Goal: Task Accomplishment & Management: Manage account settings

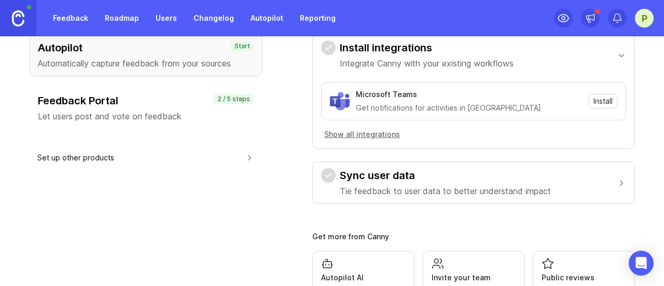
scroll to position [69, 0]
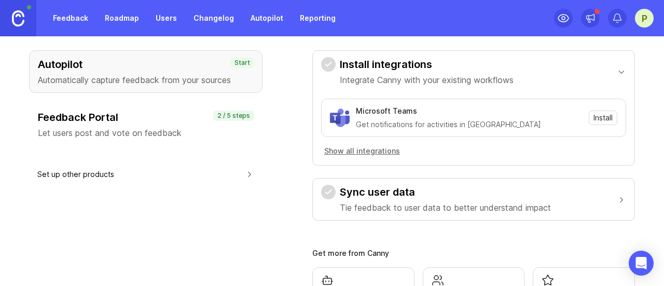
click at [593, 115] on span "Install" at bounding box center [602, 118] width 19 height 10
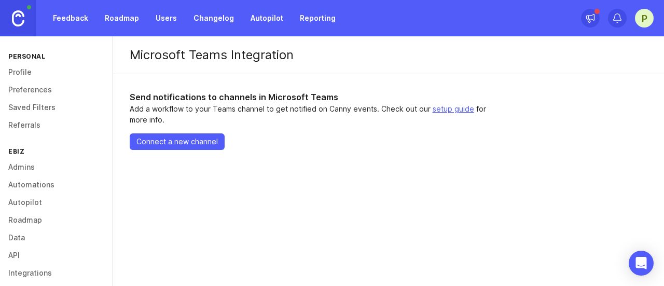
click at [175, 148] on button "Connect a new channel" at bounding box center [177, 141] width 95 height 17
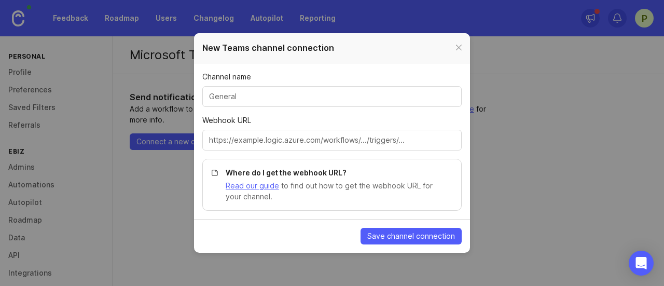
click at [265, 94] on input "Channel name" at bounding box center [332, 96] width 246 height 11
click at [227, 127] on label "Webhook URL" at bounding box center [331, 132] width 259 height 35
click at [227, 134] on input "Webhook URL" at bounding box center [332, 139] width 246 height 11
click at [460, 46] on div at bounding box center [459, 47] width 12 height 13
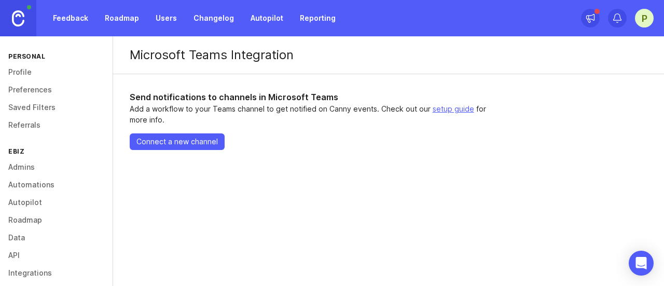
click at [80, 20] on link "Feedback" at bounding box center [71, 18] width 48 height 19
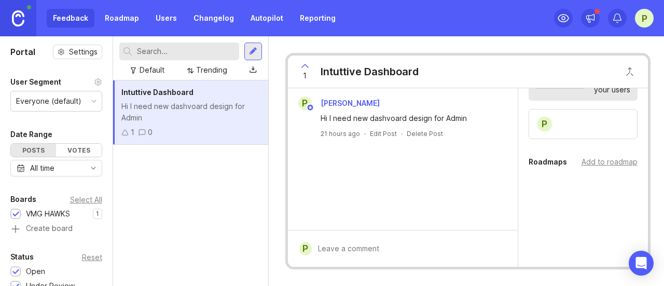
click at [164, 18] on link "Users" at bounding box center [166, 18] width 34 height 19
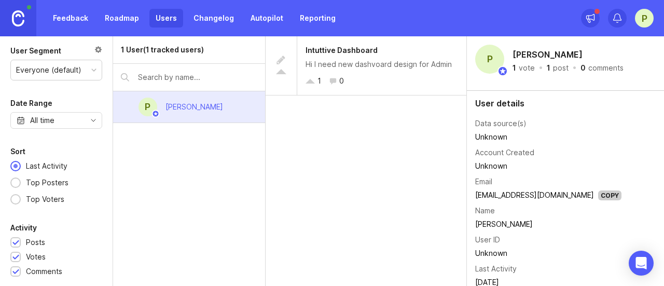
click at [165, 56] on div "1 User (1 tracked users)" at bounding box center [189, 49] width 152 height 27
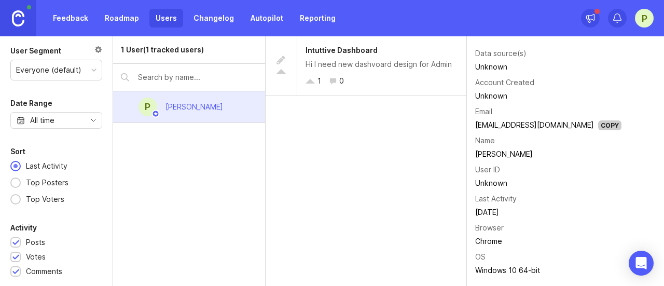
click at [12, 20] on img at bounding box center [18, 18] width 12 height 16
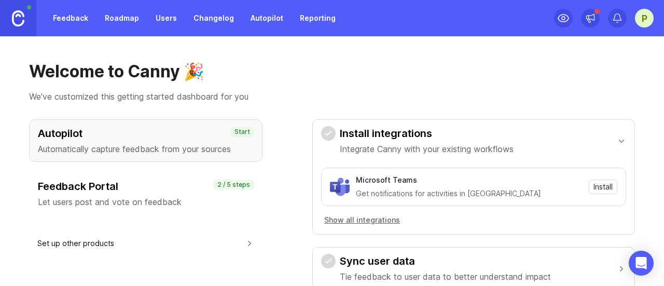
scroll to position [138, 0]
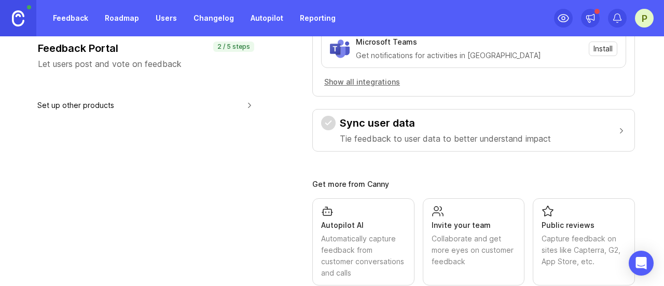
click at [453, 255] on div "Collaborate and get more eyes on customer feedback" at bounding box center [474, 250] width 85 height 34
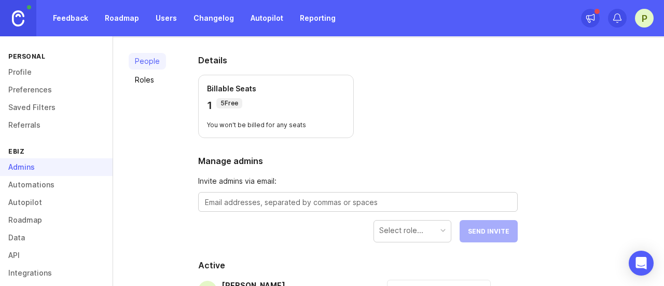
scroll to position [69, 0]
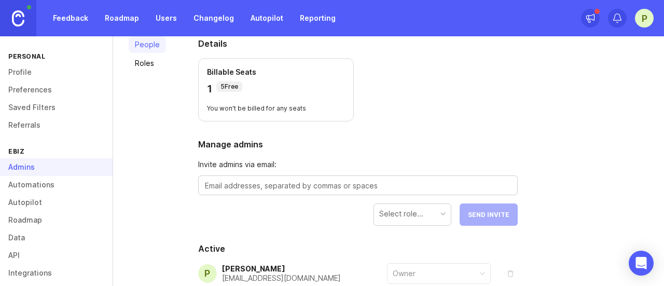
click at [349, 188] on textarea at bounding box center [358, 185] width 306 height 11
type textarea "agoyal@ebzineeds.com"
click at [403, 206] on div "Select role..." at bounding box center [412, 214] width 77 height 20
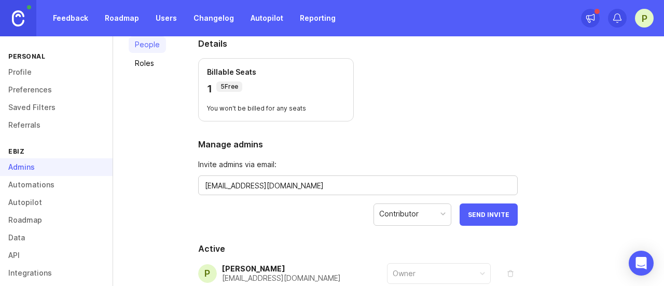
scroll to position [132, 0]
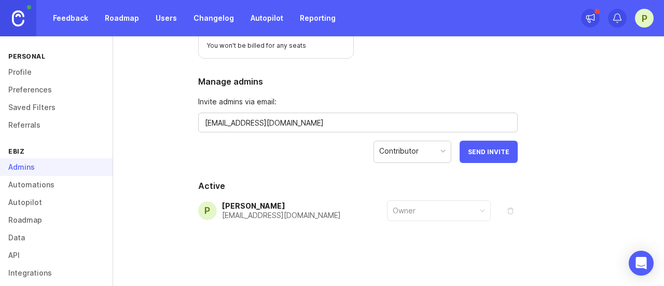
click at [482, 154] on span "Send Invite" at bounding box center [488, 152] width 41 height 8
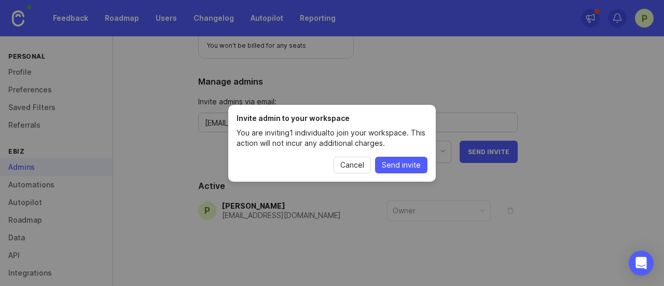
click at [417, 169] on span "Send invite" at bounding box center [401, 165] width 39 height 10
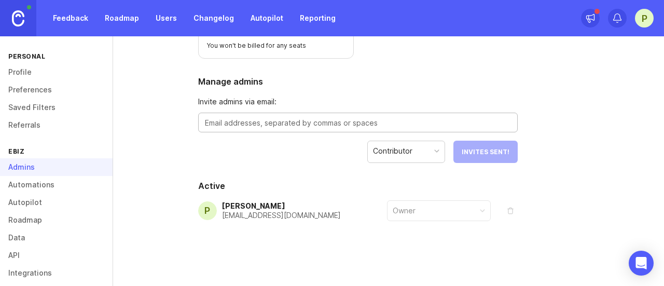
click at [274, 123] on textarea at bounding box center [358, 122] width 306 height 11
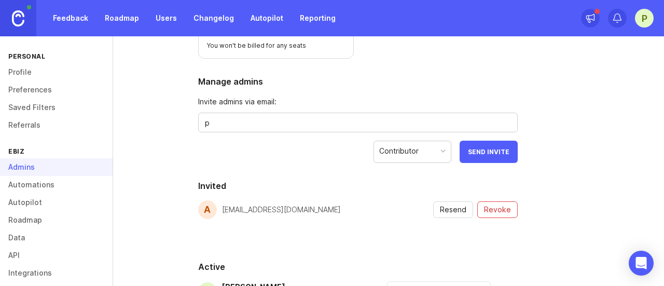
click at [462, 208] on span "Resend" at bounding box center [453, 209] width 26 height 10
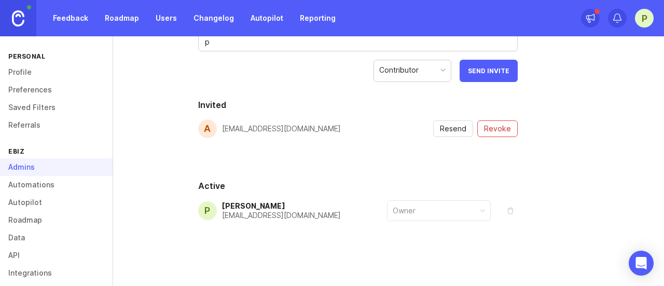
scroll to position [143, 0]
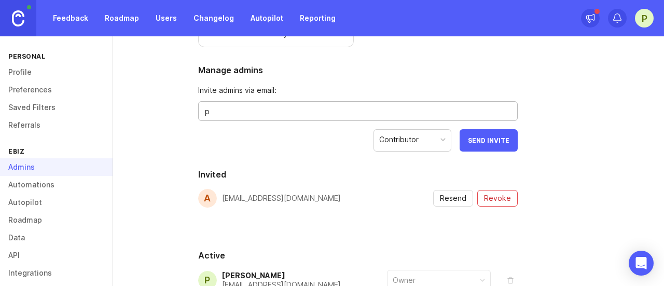
click at [243, 106] on textarea "p" at bounding box center [358, 111] width 306 height 11
click at [242, 108] on textarea "p" at bounding box center [358, 111] width 306 height 11
type textarea "n"
type textarea "pchaurasia@ebizneeds.com"
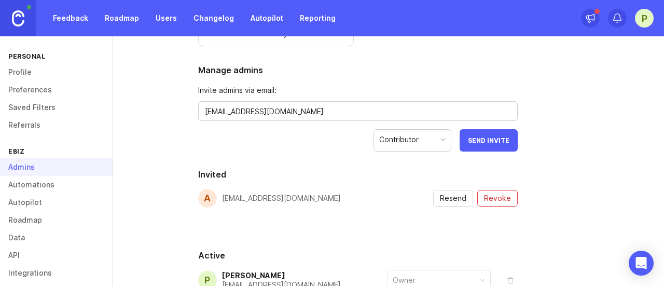
click at [484, 138] on span "Send Invite" at bounding box center [488, 140] width 41 height 8
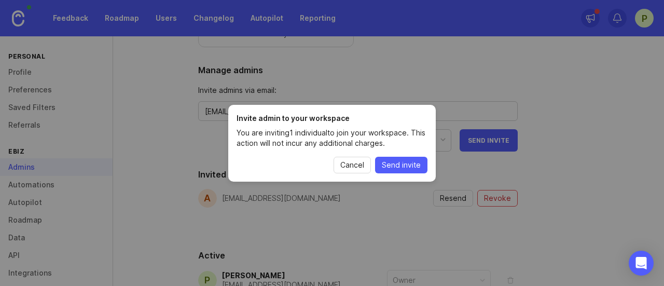
click at [390, 160] on span "Send invite" at bounding box center [401, 165] width 39 height 10
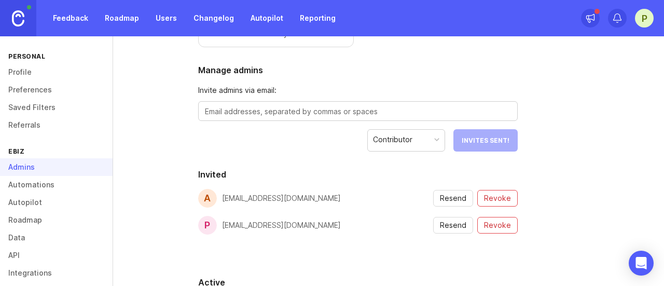
click at [330, 107] on textarea at bounding box center [358, 111] width 306 height 11
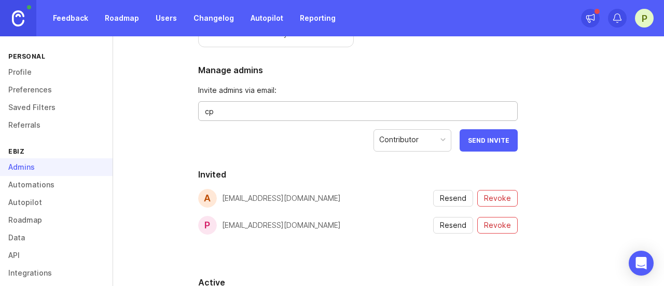
type textarea "c"
type textarea "k"
type textarea "cpatel@ebizneeds.com"
click at [489, 142] on span "Send Invite" at bounding box center [488, 140] width 41 height 8
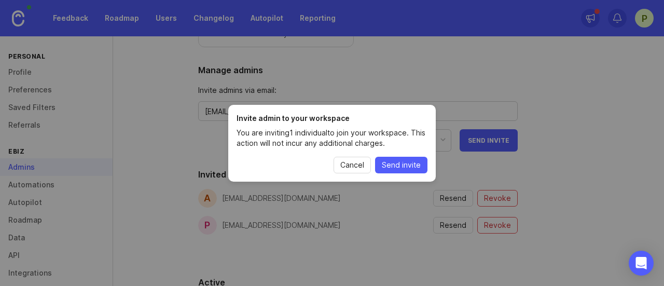
click at [384, 164] on span "Send invite" at bounding box center [401, 165] width 39 height 10
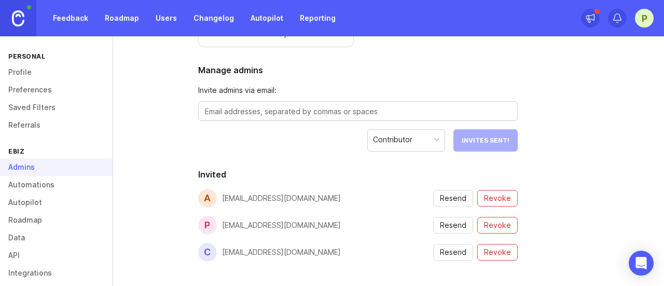
click at [53, 68] on link "Profile" at bounding box center [56, 72] width 113 height 18
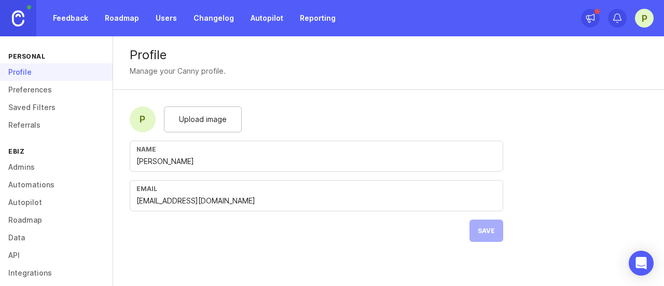
click at [71, 20] on link "Feedback" at bounding box center [71, 18] width 48 height 19
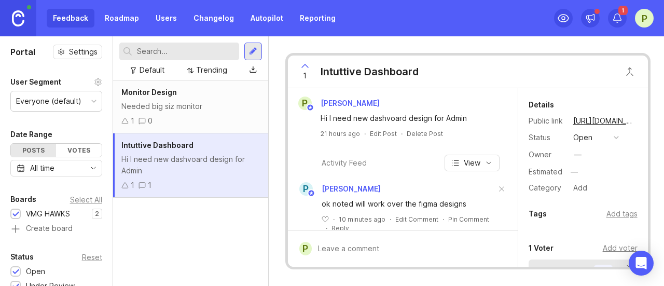
scroll to position [26, 0]
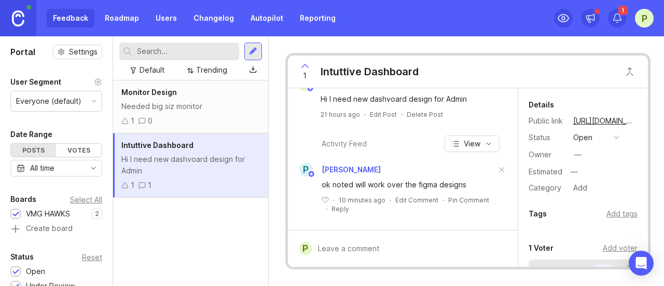
click at [191, 100] on div "Monitor Design Needed big siz monitor 1 0" at bounding box center [190, 106] width 155 height 53
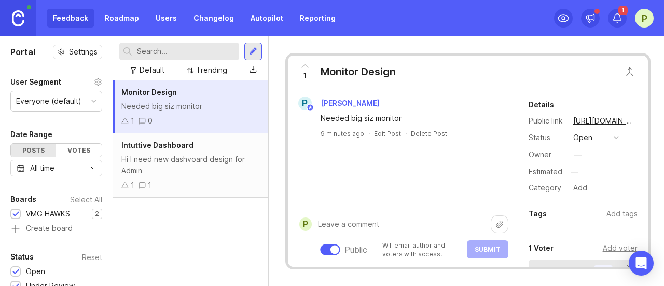
click at [356, 241] on div "Public Will email author and voters with access . Submit" at bounding box center [410, 236] width 197 height 44
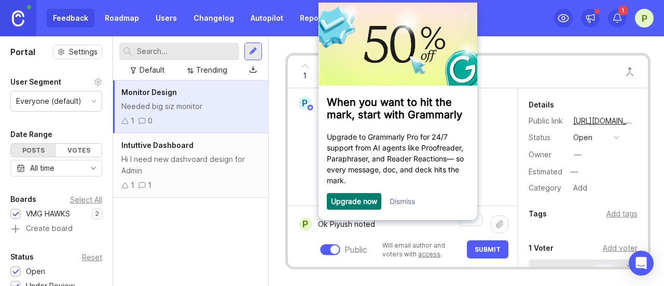
type textarea "Ok Piyush noted"
click at [414, 203] on link "Dismiss" at bounding box center [401, 201] width 25 height 9
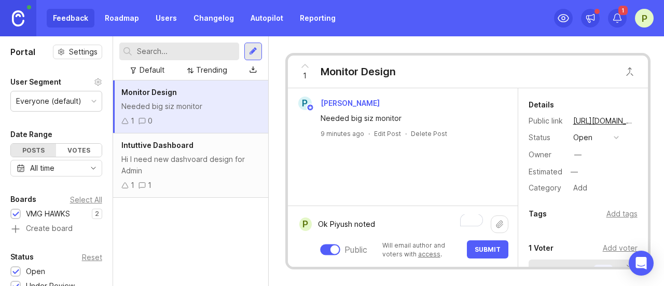
click at [485, 245] on span "Submit" at bounding box center [488, 249] width 26 height 8
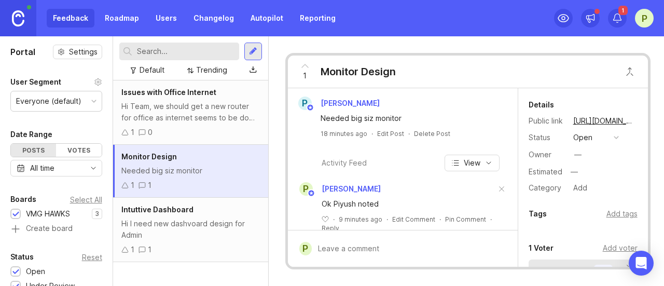
click at [152, 211] on span "Intuttive Dashboard" at bounding box center [157, 209] width 72 height 9
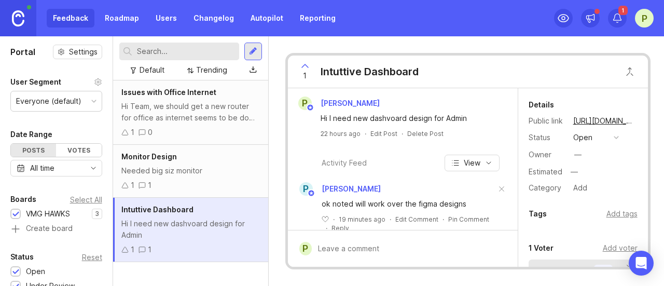
click at [100, 19] on link "Roadmap" at bounding box center [122, 18] width 47 height 19
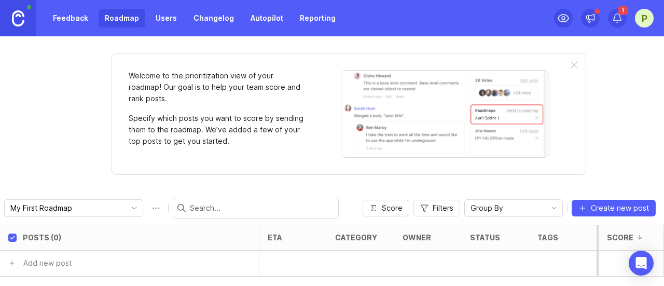
click at [76, 202] on input "My First Roadmap" at bounding box center [67, 207] width 115 height 11
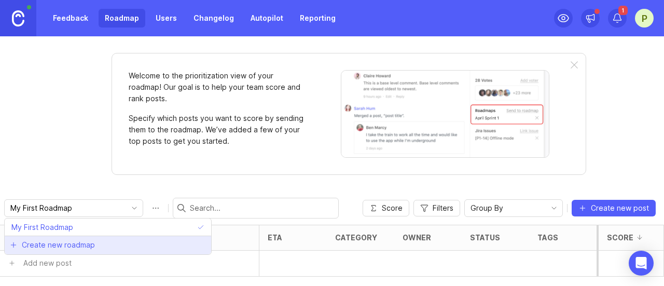
click at [52, 237] on li "Create new roadmap" at bounding box center [108, 244] width 206 height 19
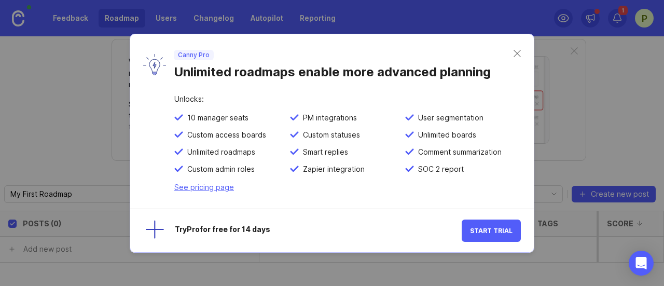
scroll to position [20, 0]
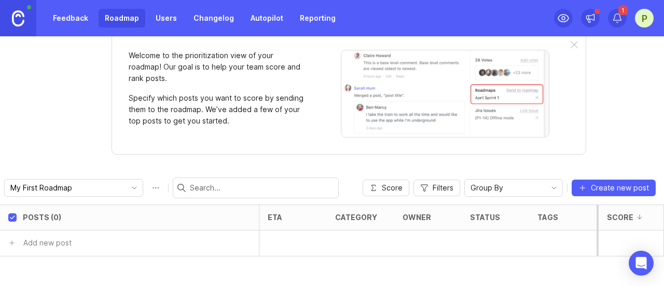
click at [265, 14] on link "Autopilot" at bounding box center [266, 18] width 45 height 19
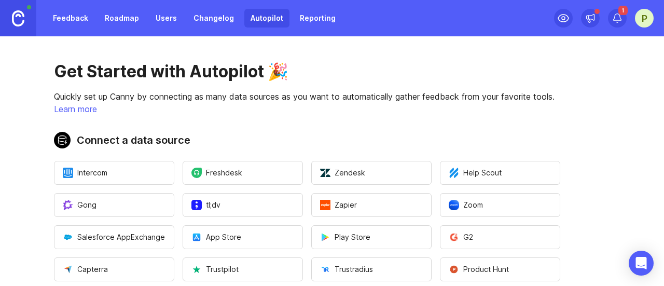
click at [164, 17] on link "Users" at bounding box center [166, 18] width 34 height 19
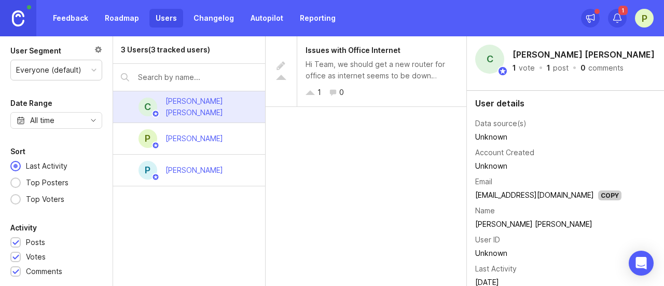
click at [205, 139] on div "[PERSON_NAME]" at bounding box center [194, 138] width 74 height 23
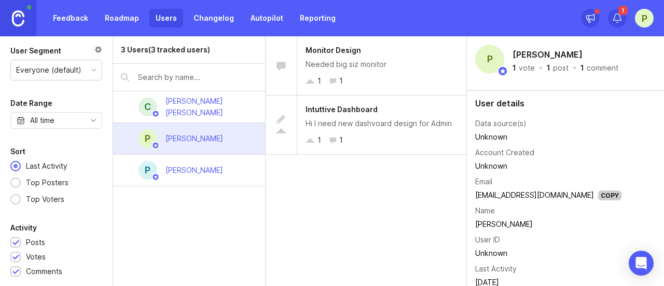
click at [209, 162] on div "[PERSON_NAME]" at bounding box center [194, 170] width 74 height 23
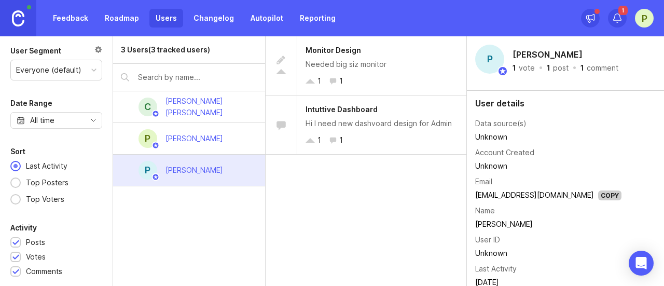
click at [198, 113] on div "[PERSON_NAME] [PERSON_NAME]" at bounding box center [207, 106] width 100 height 23
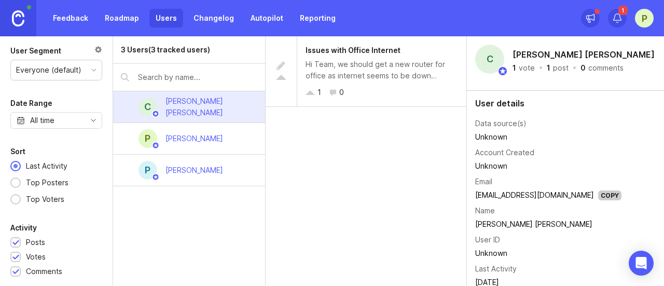
click at [80, 72] on div "Everyone (default)" at bounding box center [56, 70] width 91 height 20
click at [79, 72] on div "Everyone (default)" at bounding box center [56, 70] width 91 height 20
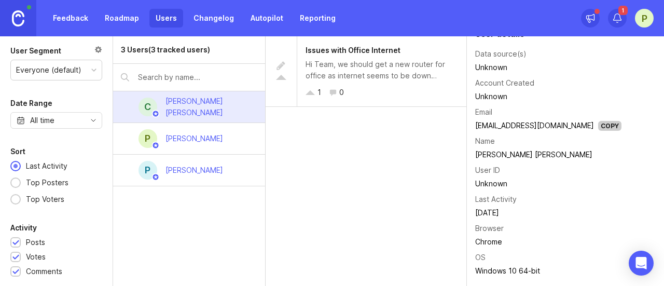
scroll to position [70, 0]
click at [17, 18] on img at bounding box center [18, 18] width 12 height 16
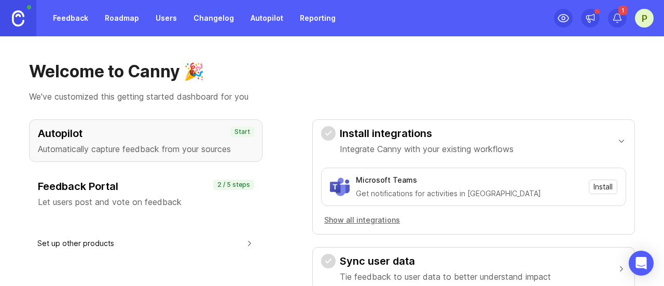
click at [640, 18] on div "P" at bounding box center [644, 18] width 19 height 19
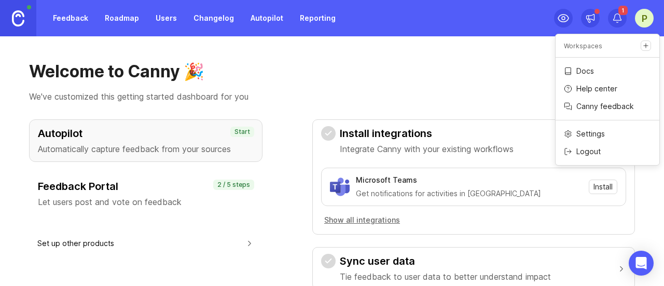
click at [650, 19] on div "P" at bounding box center [644, 18] width 19 height 19
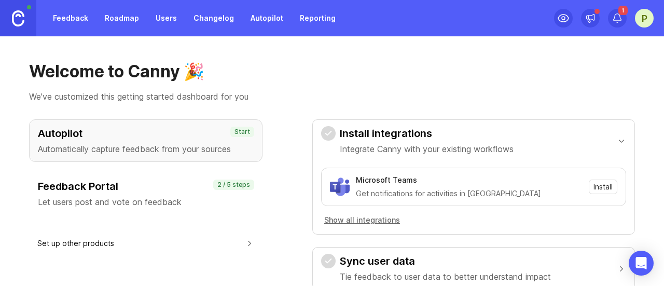
click at [170, 20] on link "Users" at bounding box center [166, 18] width 34 height 19
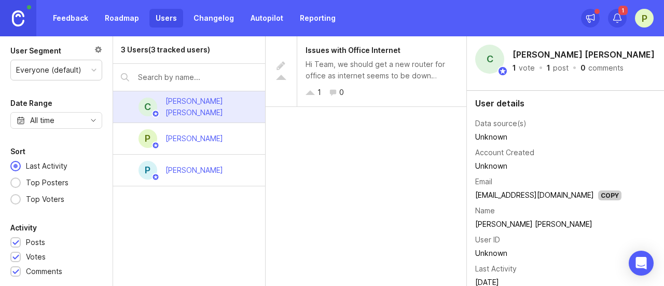
click at [188, 79] on input "text" at bounding box center [197, 77] width 119 height 11
click at [96, 50] on div at bounding box center [98, 50] width 8 height 11
click at [611, 14] on div "1" at bounding box center [617, 18] width 19 height 19
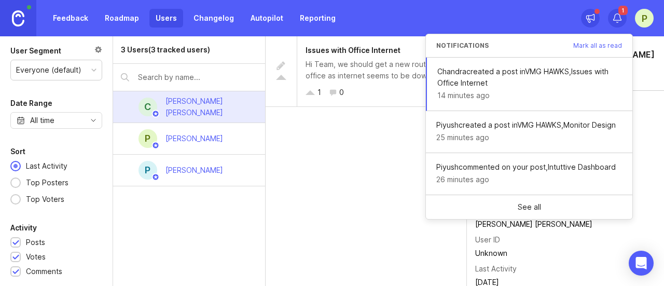
click at [611, 14] on div "1" at bounding box center [617, 18] width 19 height 19
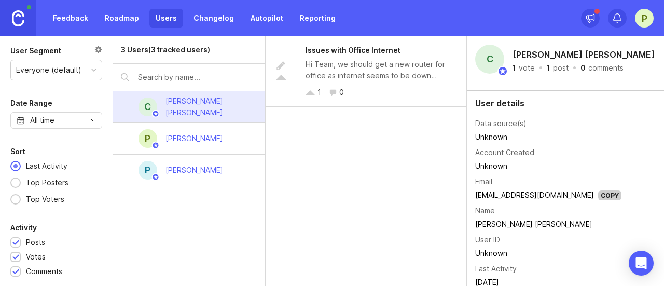
click at [642, 15] on div "P" at bounding box center [644, 18] width 19 height 19
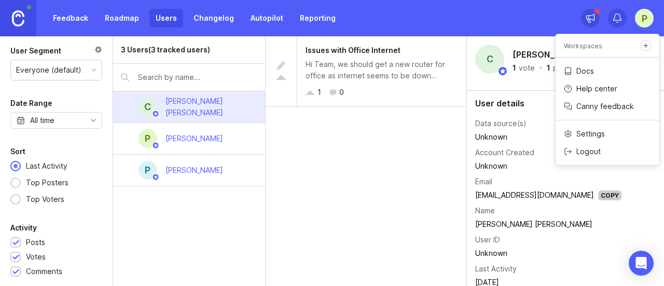
click at [642, 15] on div "P" at bounding box center [644, 18] width 19 height 19
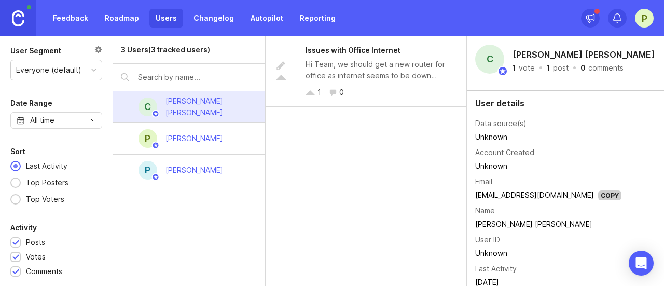
click at [23, 23] on img at bounding box center [18, 18] width 12 height 16
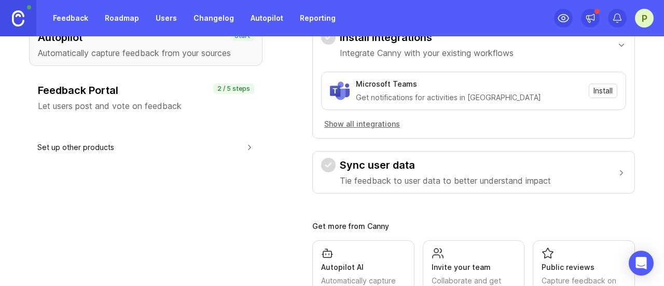
scroll to position [161, 0]
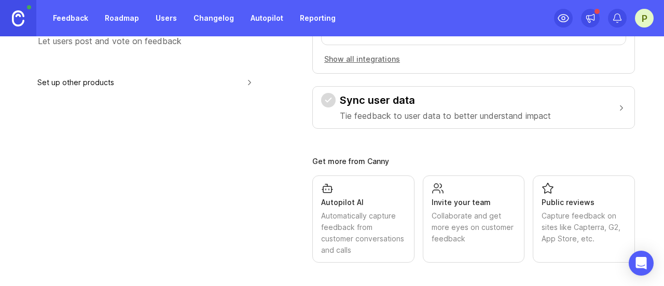
click at [447, 190] on div "Invite your team Collaborate and get more eyes on customer feedback" at bounding box center [474, 213] width 85 height 62
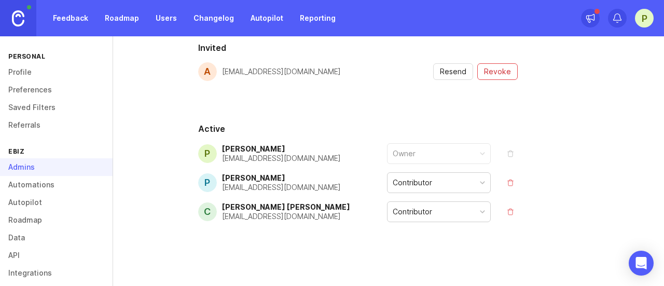
scroll to position [201, 0]
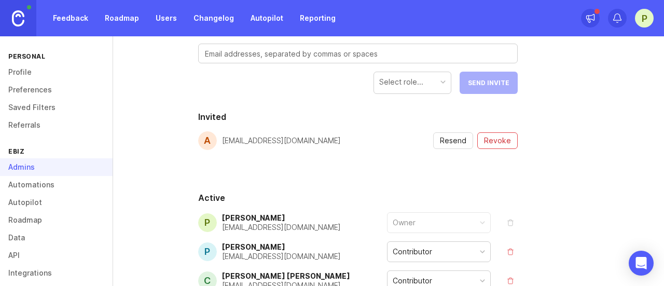
click at [461, 142] on span "Resend" at bounding box center [453, 140] width 26 height 10
click at [495, 141] on span "Revoke" at bounding box center [497, 140] width 27 height 10
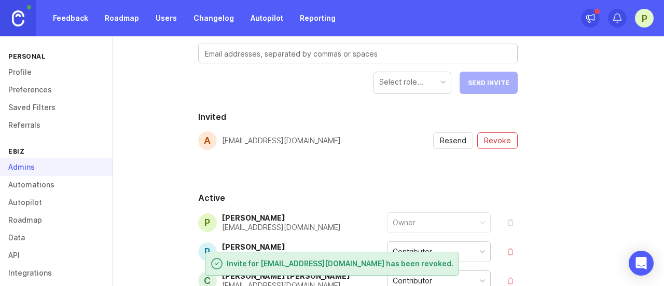
scroll to position [189, 0]
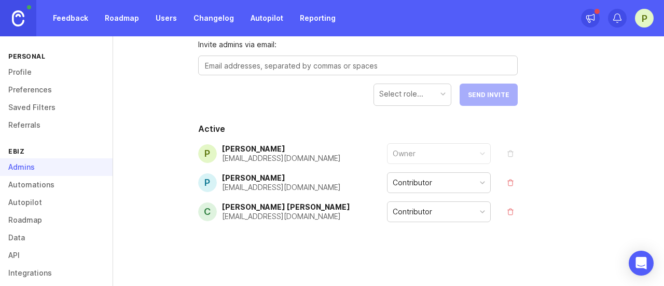
click at [330, 69] on textarea at bounding box center [358, 65] width 306 height 11
click at [648, 20] on div "P" at bounding box center [644, 18] width 19 height 19
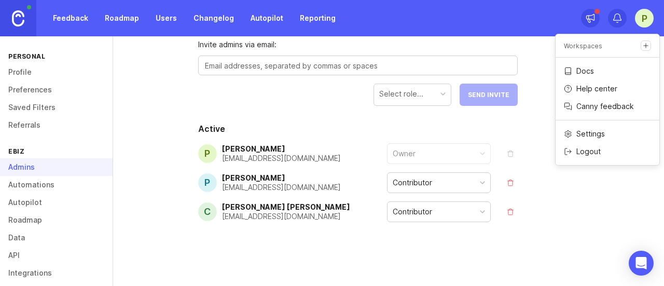
click at [556, 196] on div "People Roles Details Billable Seats 1 5 Free You won't be billed for any seats …" at bounding box center [388, 94] width 551 height 387
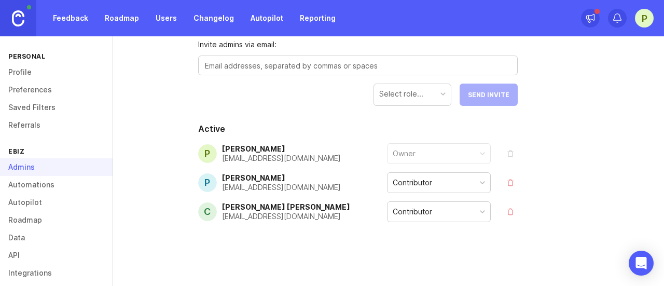
scroll to position [0, 0]
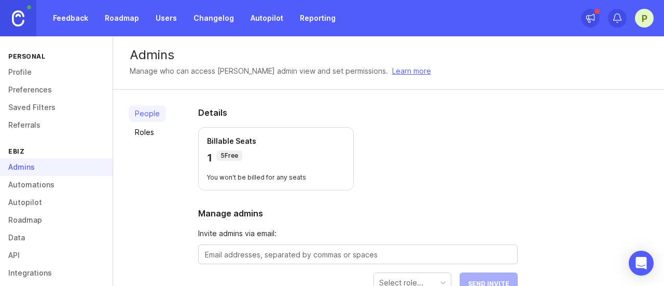
click at [149, 132] on link "Roles" at bounding box center [147, 132] width 37 height 17
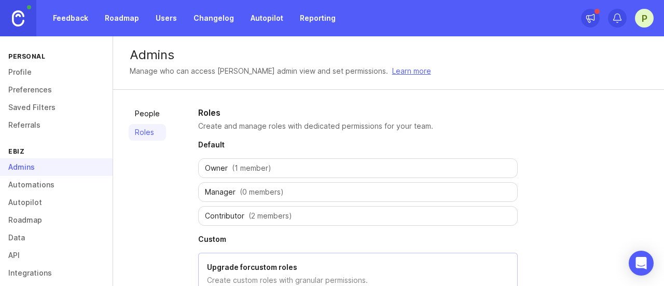
click at [141, 113] on link "People" at bounding box center [147, 113] width 37 height 17
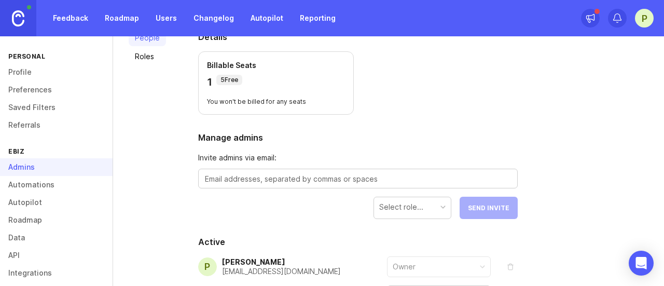
scroll to position [138, 0]
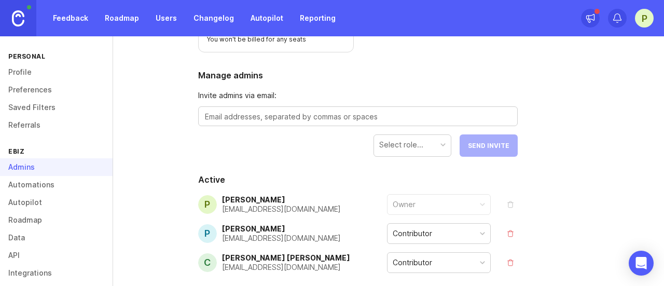
click at [373, 122] on div at bounding box center [358, 116] width 320 height 20
type textarea "[EMAIL_ADDRESS][DOMAIN_NAME]"
click at [393, 144] on div "Select role..." at bounding box center [401, 144] width 44 height 11
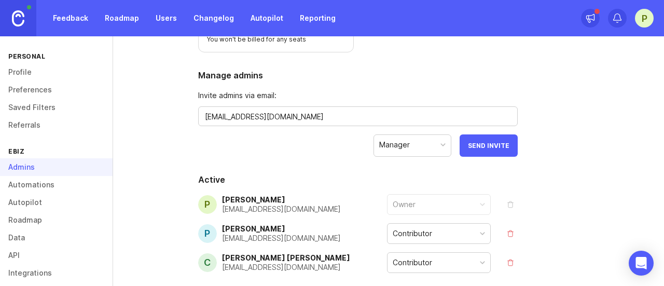
click at [470, 144] on span "Send Invite" at bounding box center [488, 146] width 41 height 8
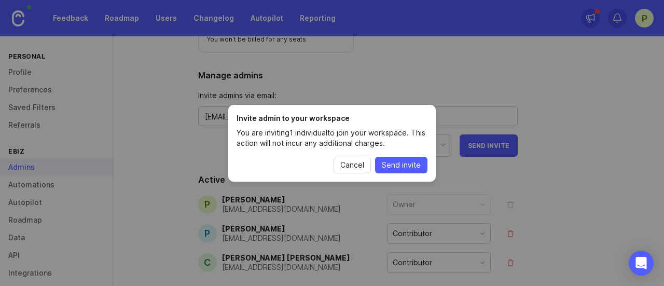
click at [394, 162] on span "Send invite" at bounding box center [401, 165] width 39 height 10
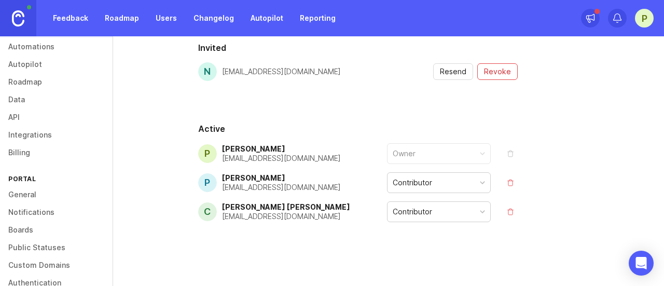
scroll to position [174, 0]
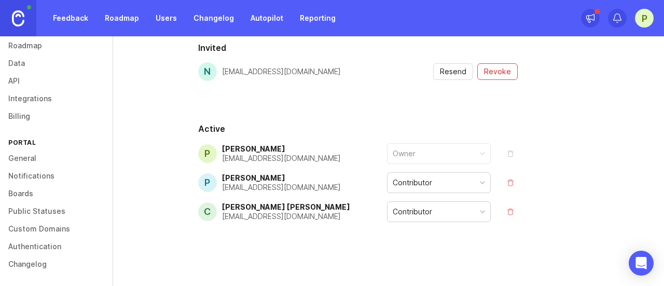
click at [49, 214] on link "Public Statuses" at bounding box center [56, 211] width 113 height 18
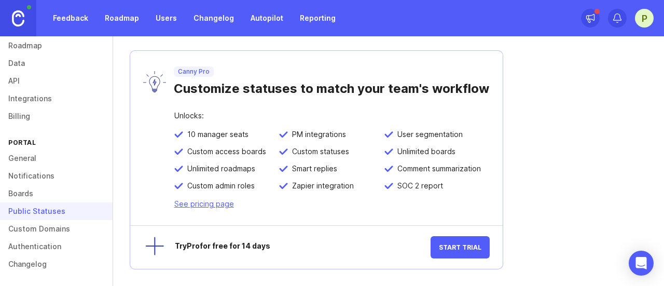
scroll to position [54, 0]
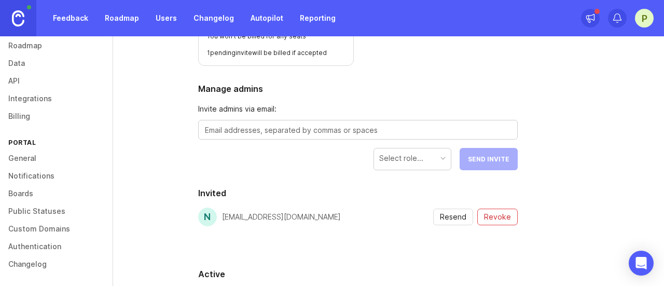
scroll to position [193, 0]
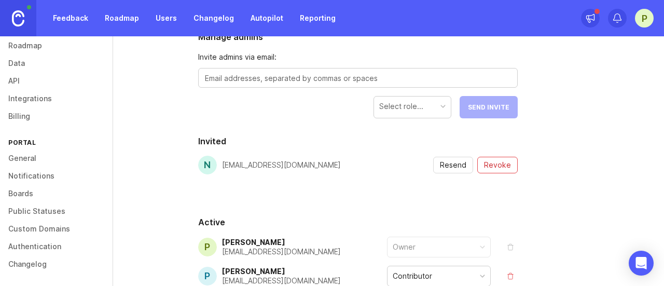
click at [272, 79] on textarea at bounding box center [358, 78] width 306 height 11
type textarea "c"
click at [300, 81] on textarea "c" at bounding box center [358, 78] width 306 height 11
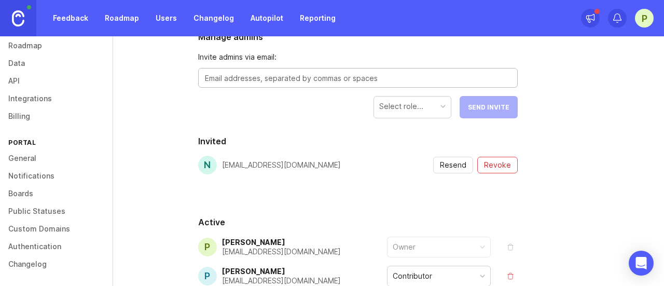
paste textarea "[EMAIL_ADDRESS][DOMAIN_NAME]"
type textarea "[EMAIL_ADDRESS][DOMAIN_NAME]"
click at [410, 107] on div "Select role..." at bounding box center [401, 106] width 44 height 11
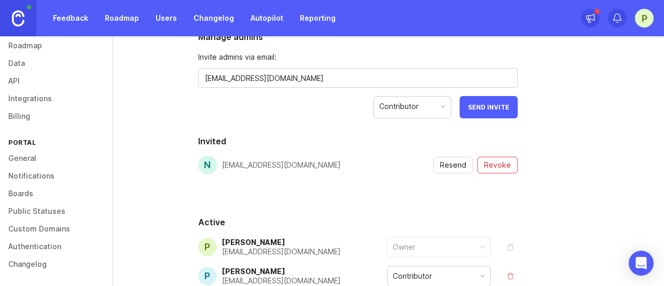
click at [494, 96] on button "Send Invite" at bounding box center [489, 107] width 58 height 22
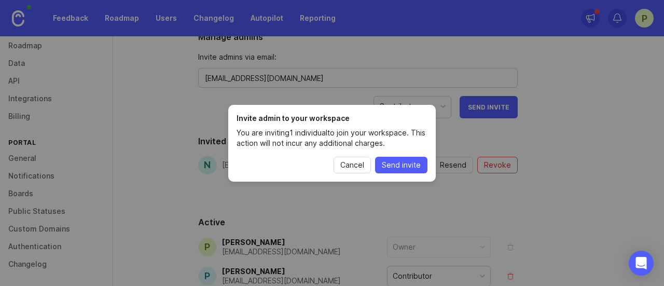
click at [407, 167] on span "Send invite" at bounding box center [401, 165] width 39 height 10
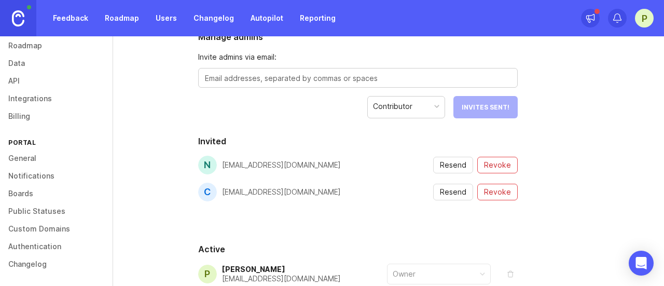
click at [368, 215] on section "Invited n ngoyal@ebizneeds.com Resend Revoke c cmishra@ebizneeds.com Resend Rev…" at bounding box center [358, 180] width 320 height 91
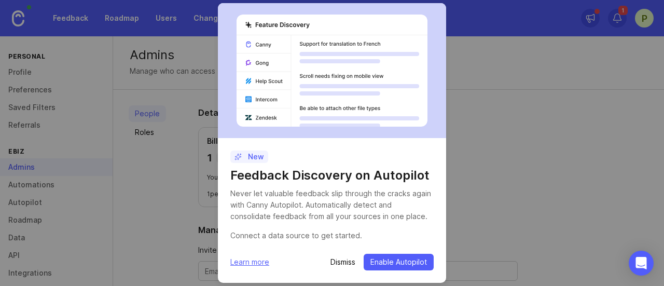
click at [340, 260] on p "Dismiss" at bounding box center [342, 262] width 25 height 10
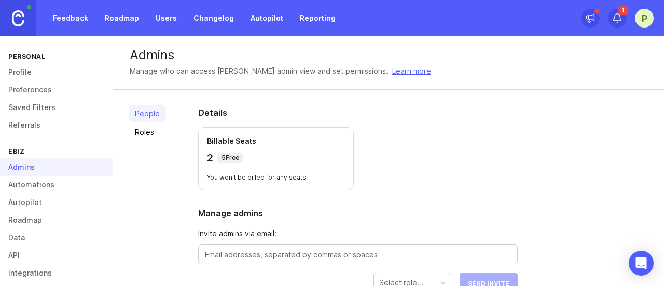
click at [639, 22] on div "P" at bounding box center [644, 18] width 19 height 19
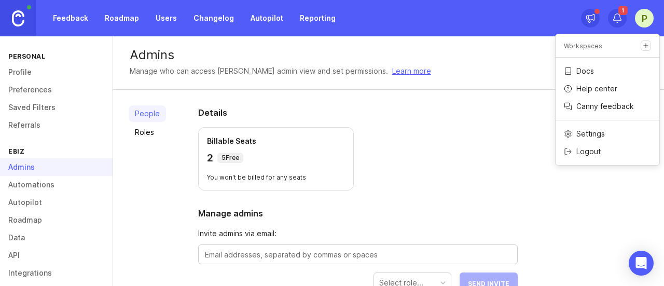
click at [443, 162] on section "Details Billable Seats 2 5 Free You won't be billed for any seats" at bounding box center [358, 148] width 320 height 84
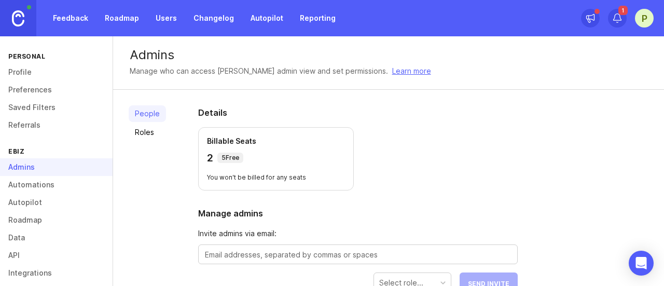
click at [446, 168] on section "Details Billable Seats 2 5 Free You won't be billed for any seats" at bounding box center [358, 148] width 320 height 84
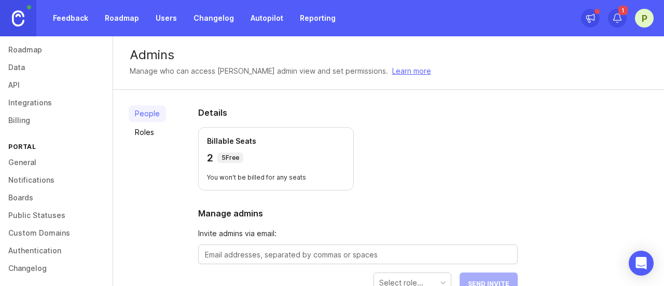
scroll to position [174, 0]
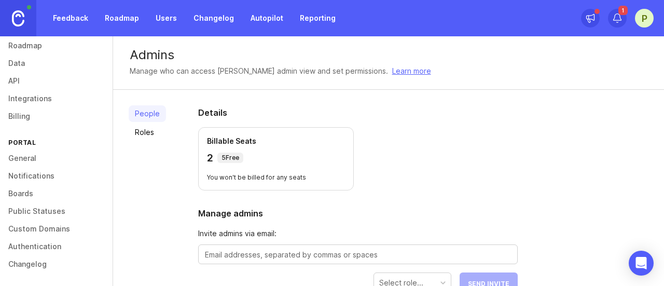
click at [52, 111] on link "Billing" at bounding box center [56, 116] width 113 height 18
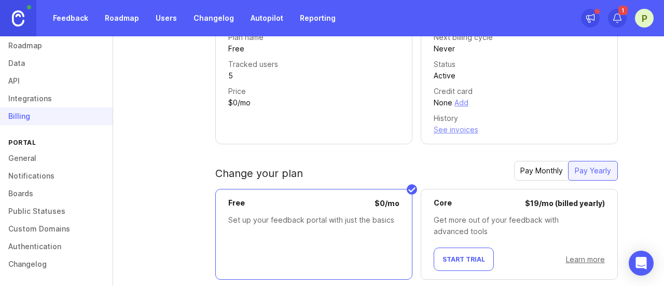
scroll to position [182, 0]
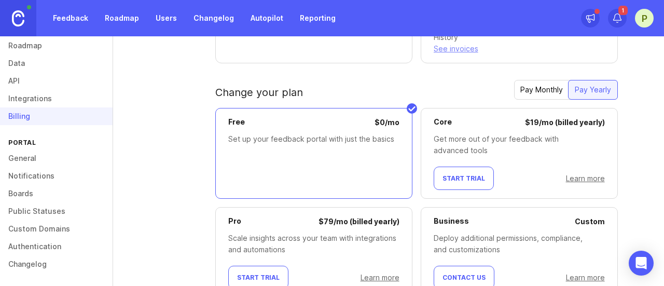
click at [538, 89] on div "Pay Monthly" at bounding box center [541, 89] width 55 height 19
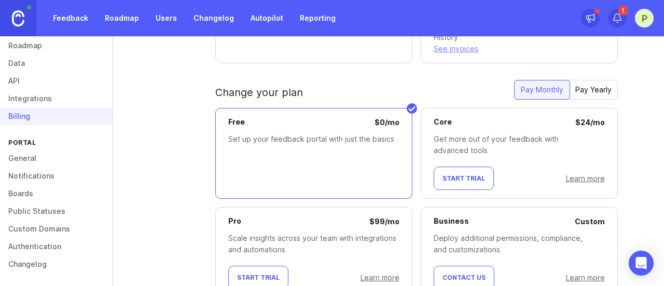
click at [359, 151] on div at bounding box center [313, 167] width 171 height 45
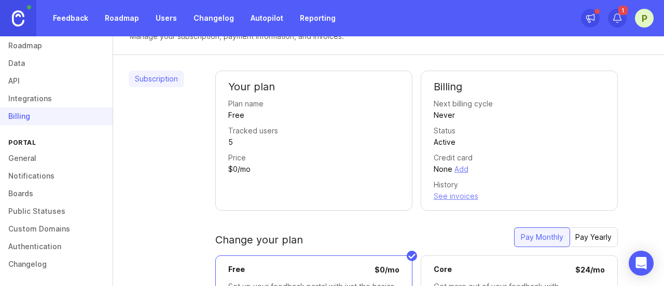
scroll to position [34, 0]
